Goal: Task Accomplishment & Management: Use online tool/utility

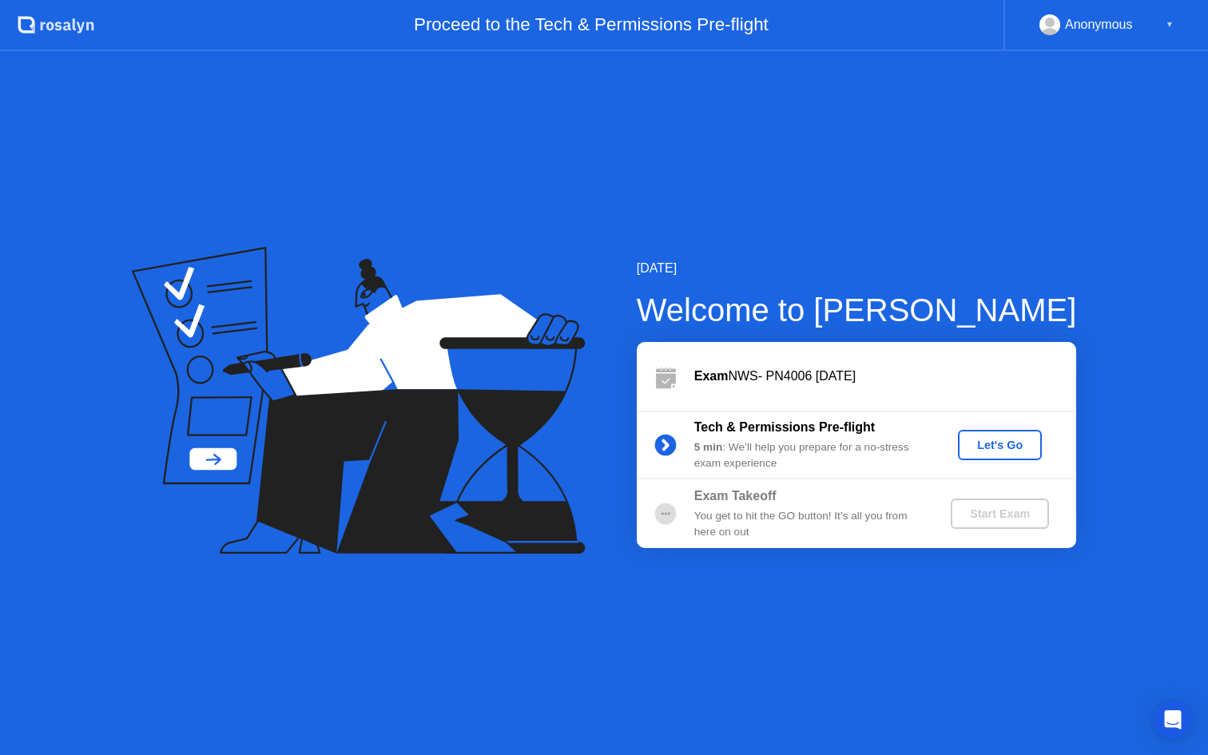
click at [1009, 453] on button "Let's Go" at bounding box center [1000, 445] width 84 height 30
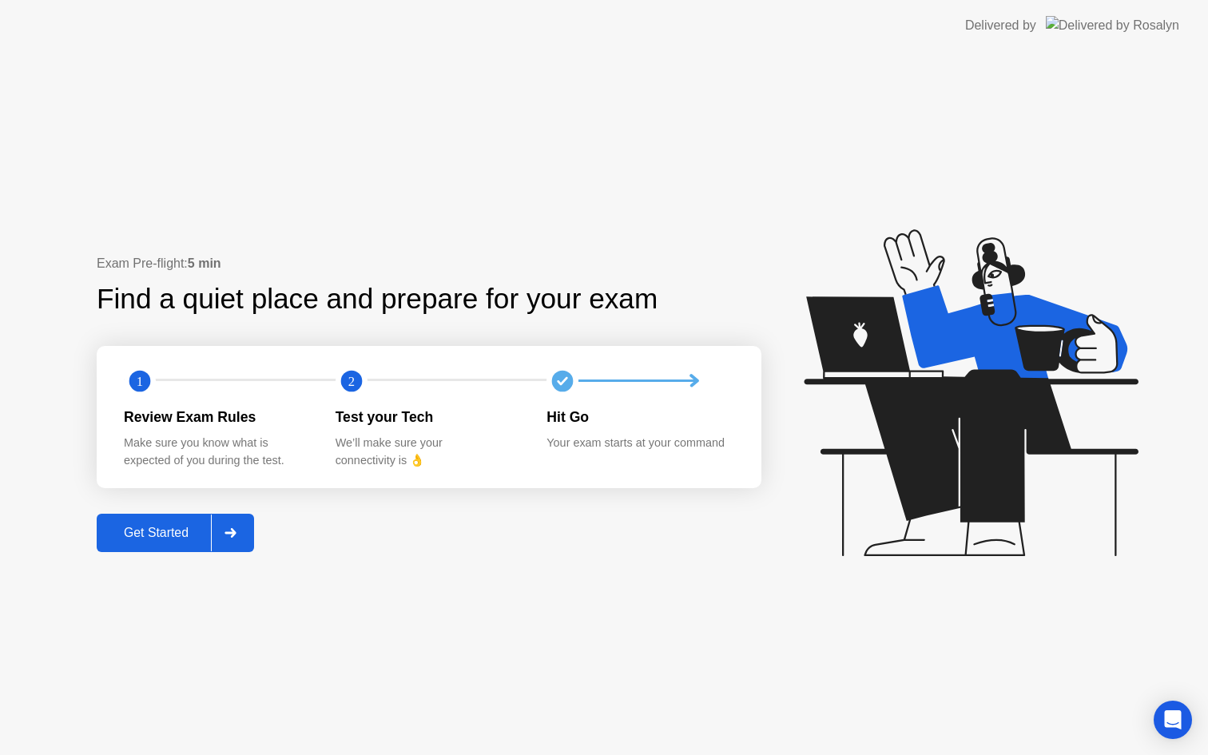
click at [138, 538] on div "Get Started" at bounding box center [156, 533] width 109 height 14
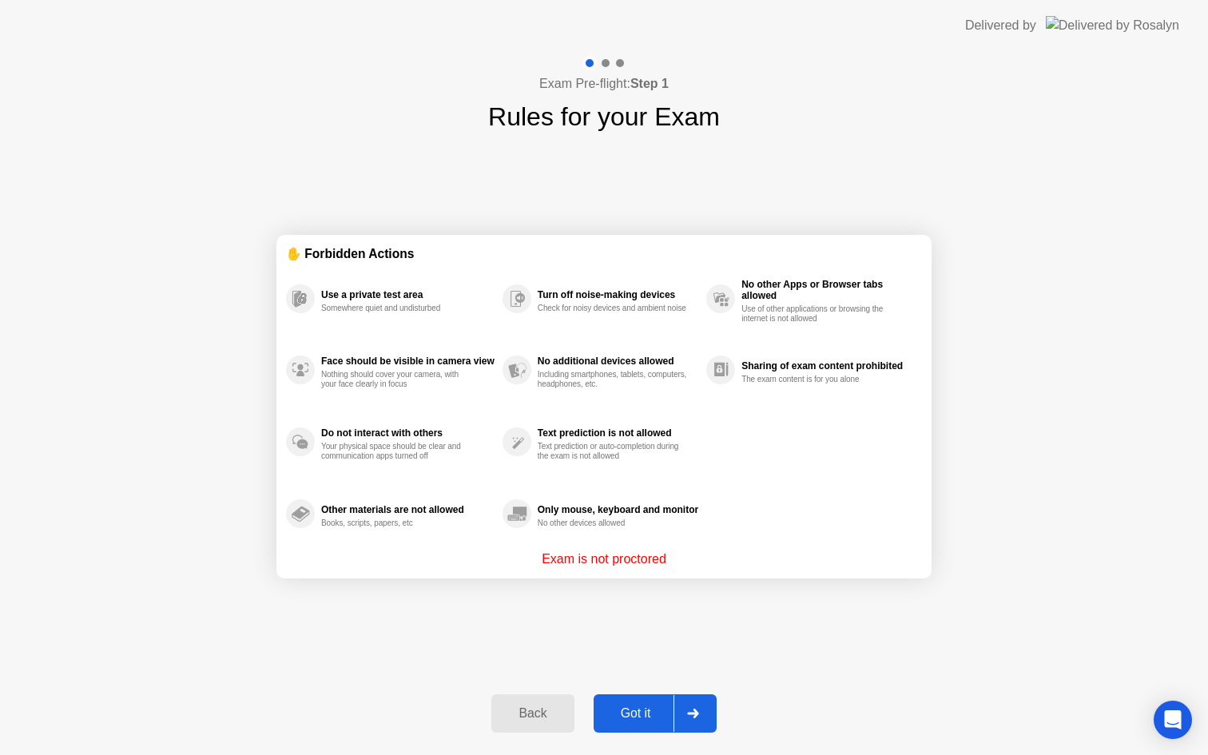
click at [651, 713] on div "Got it" at bounding box center [636, 714] width 75 height 14
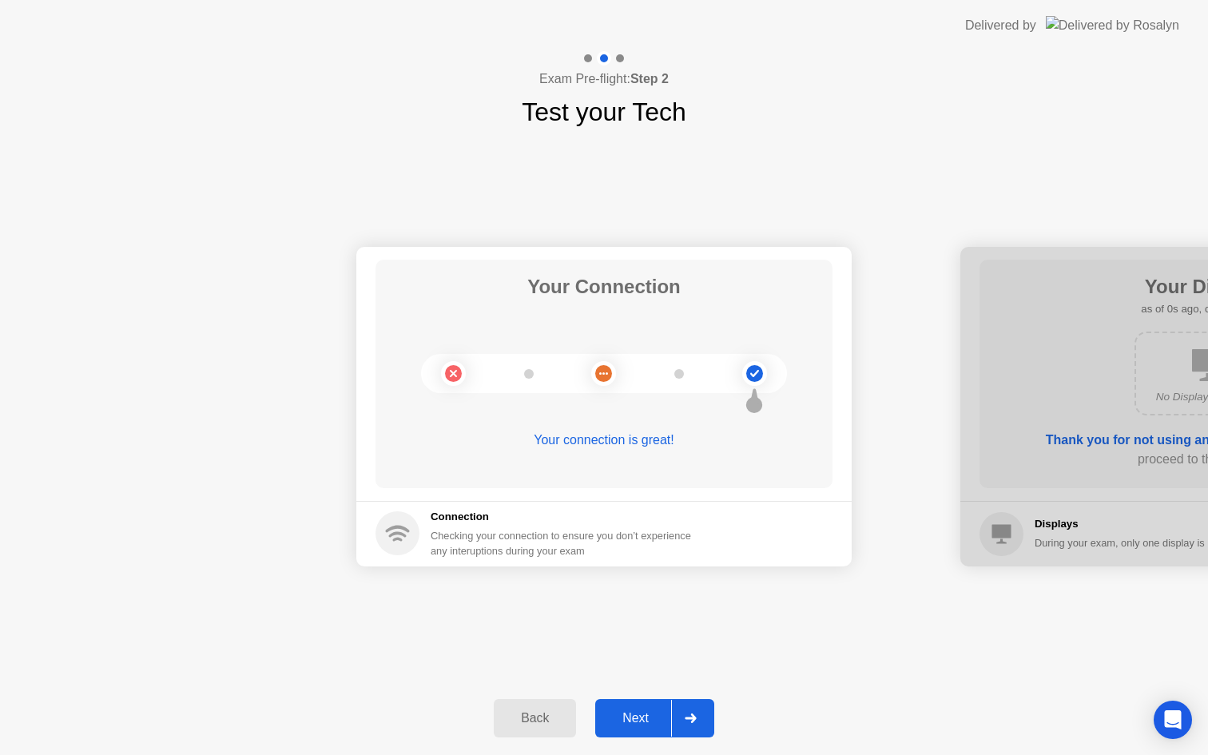
click at [648, 715] on div "Next" at bounding box center [635, 718] width 71 height 14
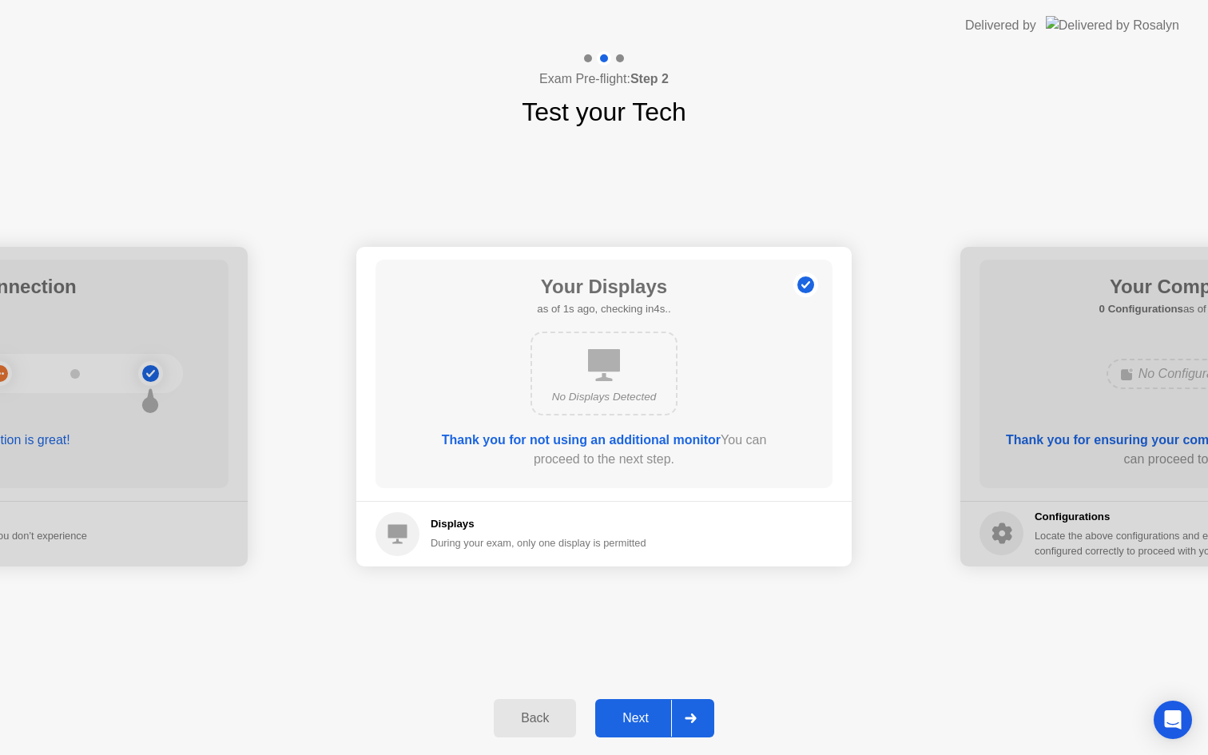
click at [648, 715] on div "Next" at bounding box center [635, 718] width 71 height 14
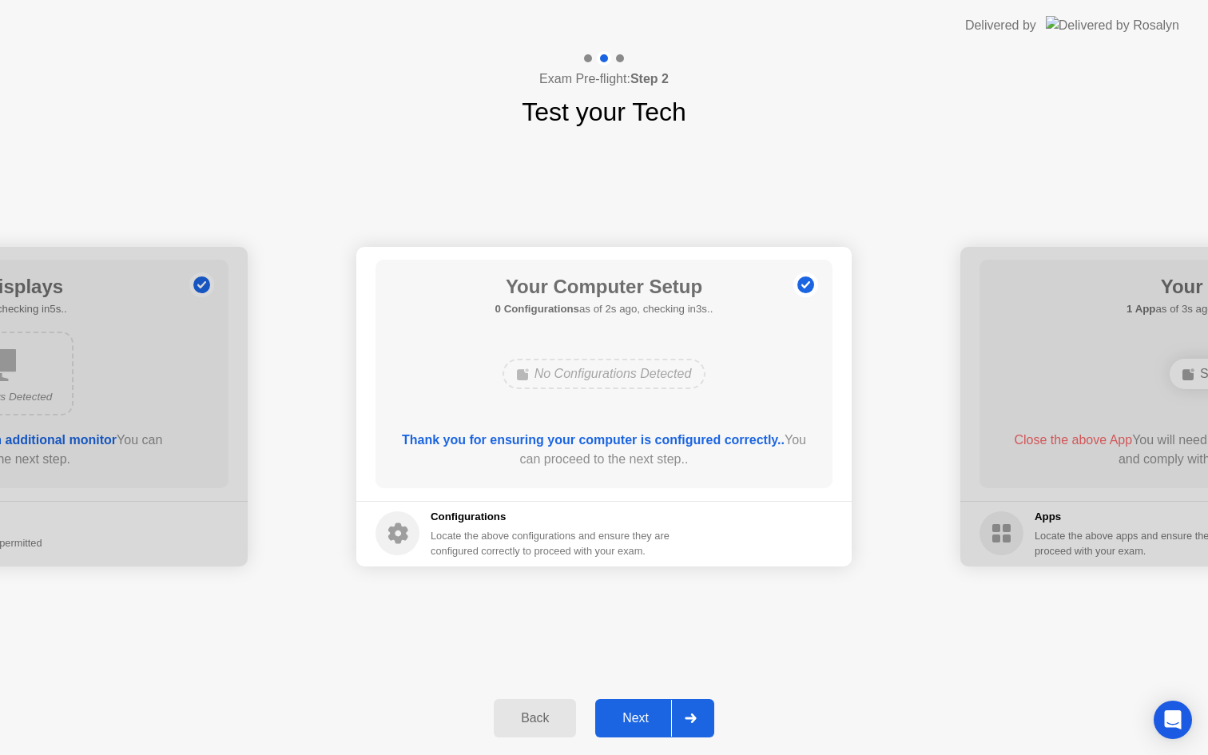
click at [647, 715] on div "Next" at bounding box center [635, 718] width 71 height 14
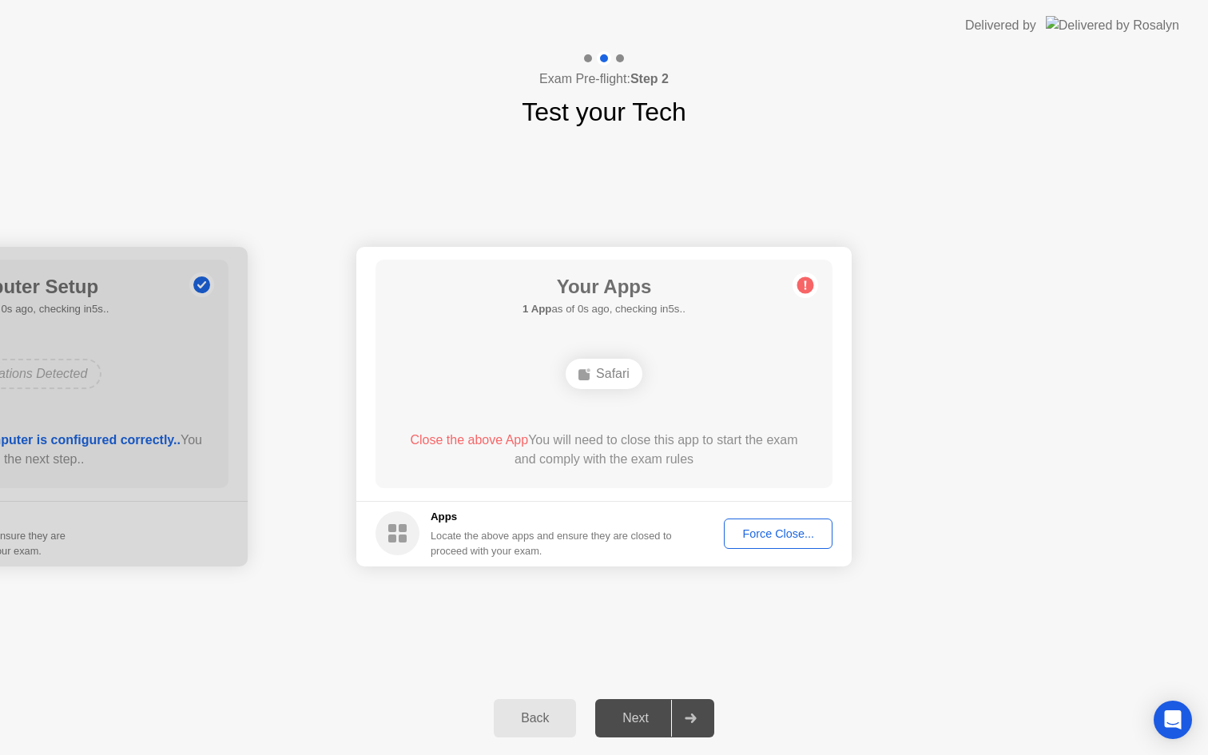
click at [647, 715] on div "Next" at bounding box center [635, 718] width 71 height 14
click at [631, 721] on div "Next" at bounding box center [635, 718] width 71 height 14
click at [686, 720] on icon at bounding box center [691, 719] width 12 height 10
click at [721, 344] on div "Your Apps 1 App as of 1s ago, checking in4s.. Safari Close the above App You wi…" at bounding box center [604, 374] width 457 height 229
click at [745, 540] on div "Force Close..." at bounding box center [779, 533] width 98 height 13
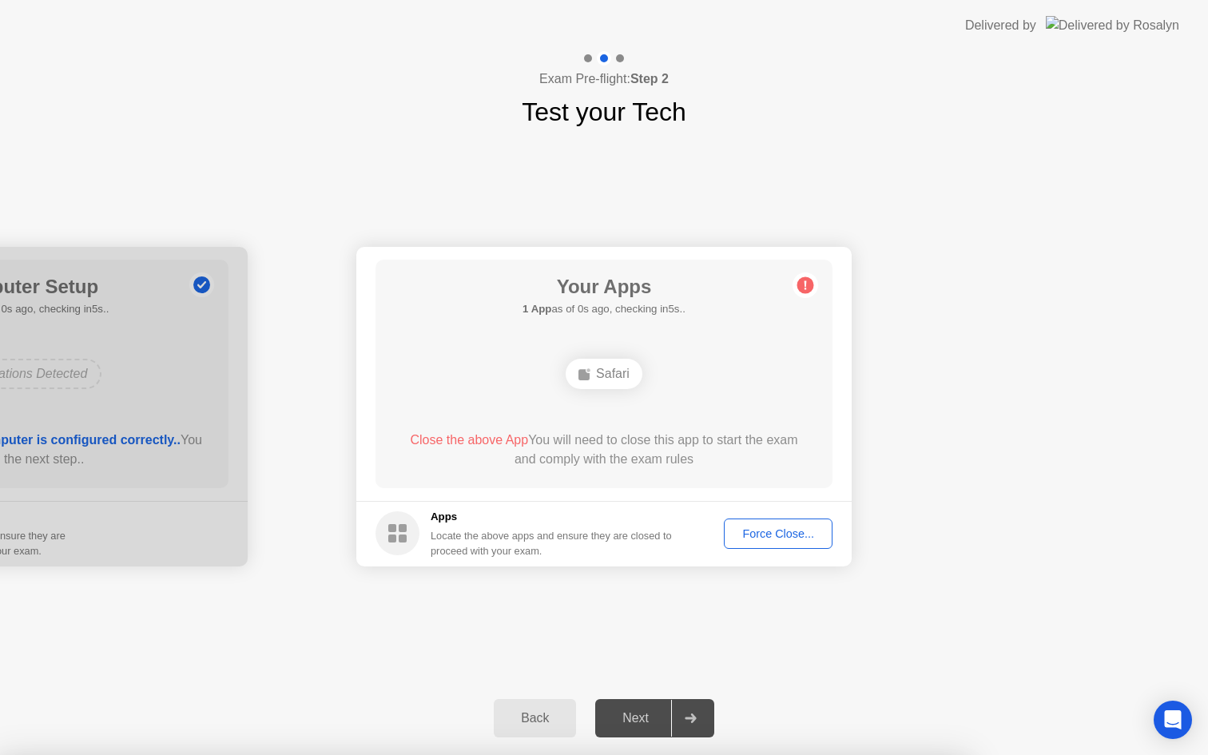
click at [789, 537] on div "Force Close..." at bounding box center [779, 533] width 98 height 13
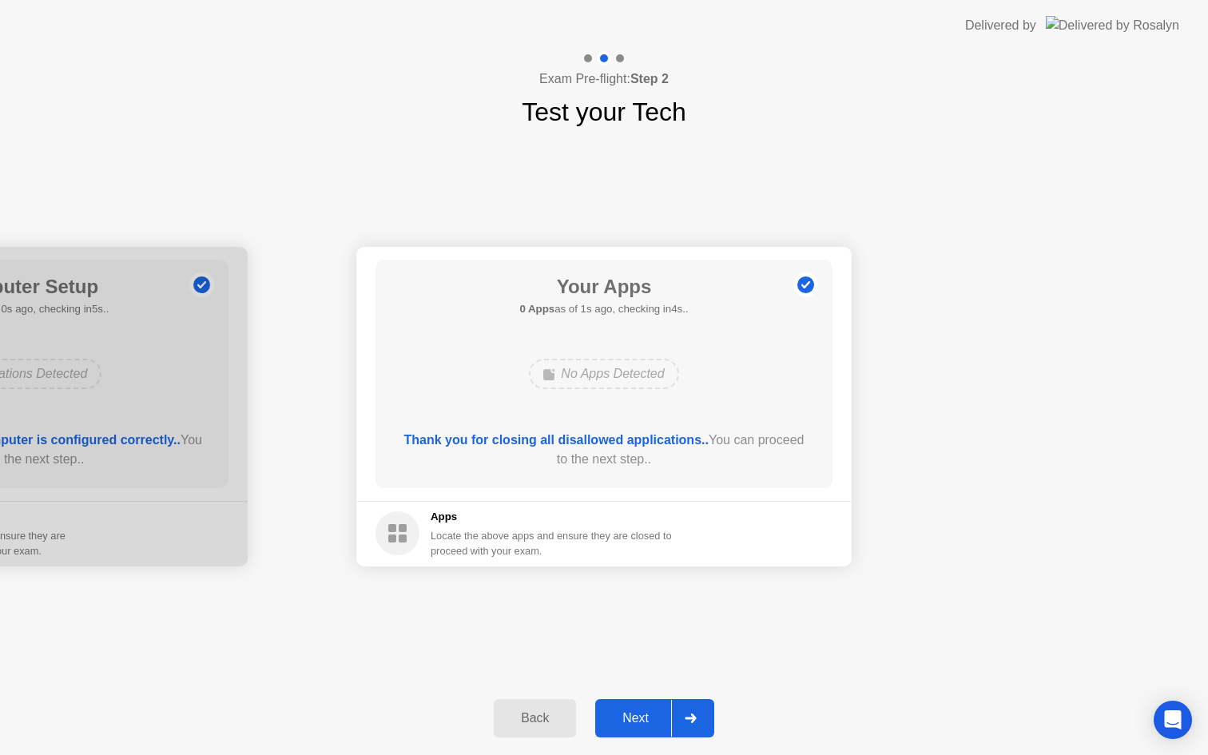
click at [627, 715] on div "Next" at bounding box center [635, 718] width 71 height 14
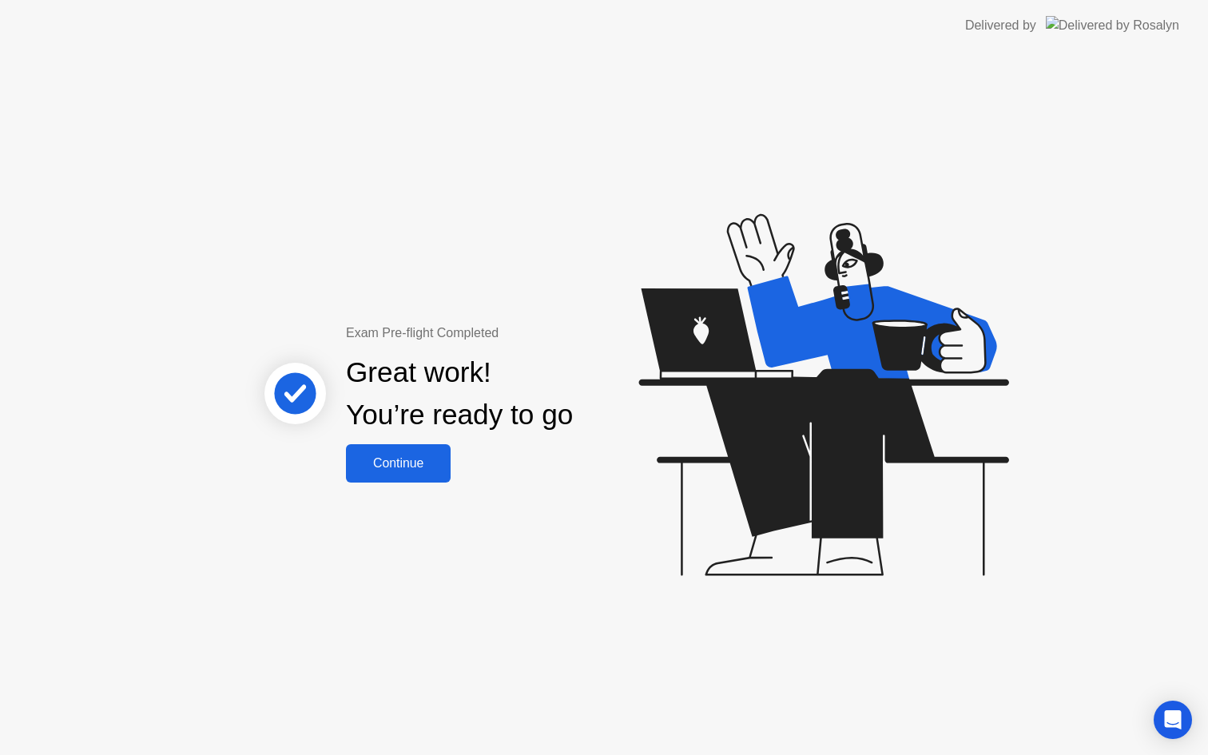
click at [424, 471] on div "Continue" at bounding box center [398, 463] width 95 height 14
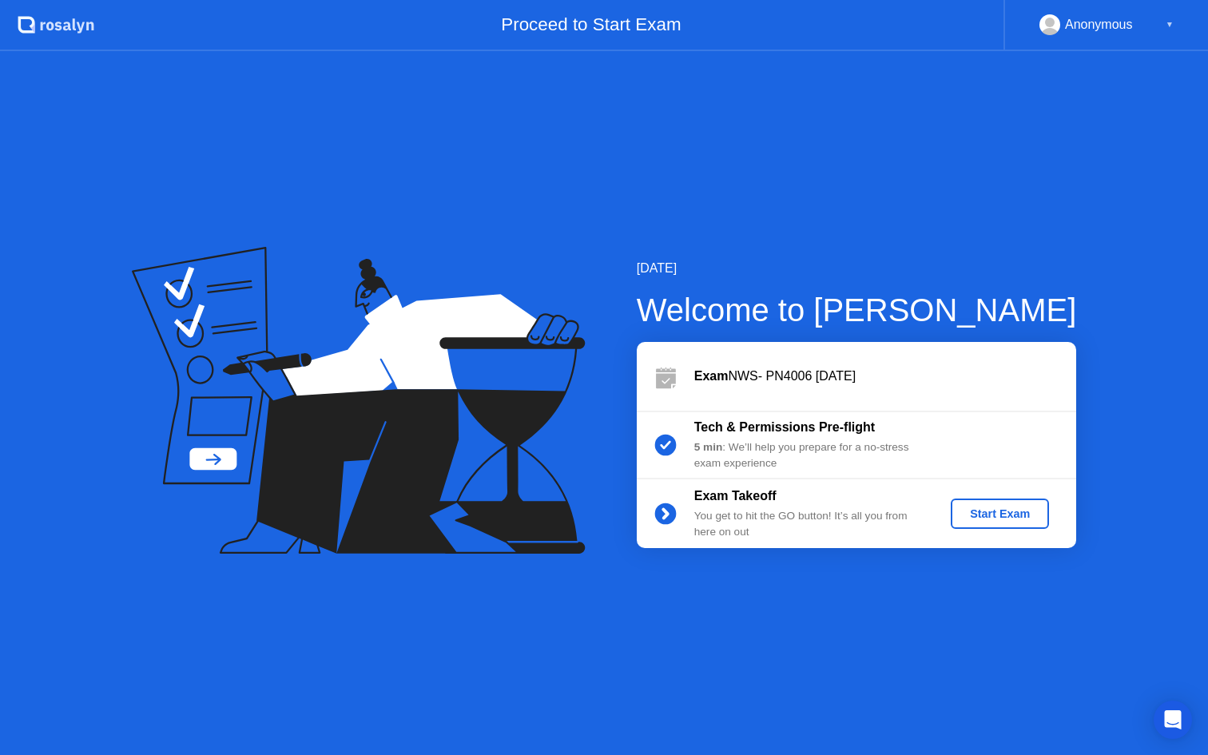
click at [1009, 515] on div "Start Exam" at bounding box center [1000, 514] width 86 height 13
